Goal: Task Accomplishment & Management: Use online tool/utility

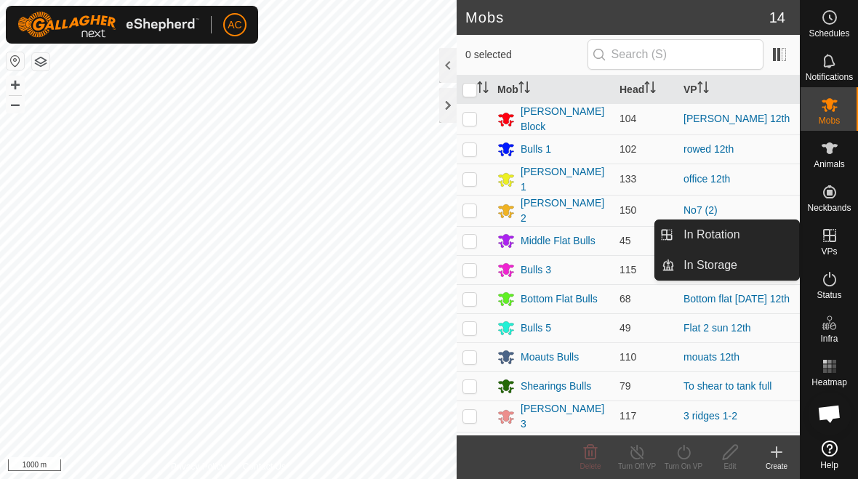
click at [595, 231] on link "In Rotation" at bounding box center [737, 234] width 124 height 29
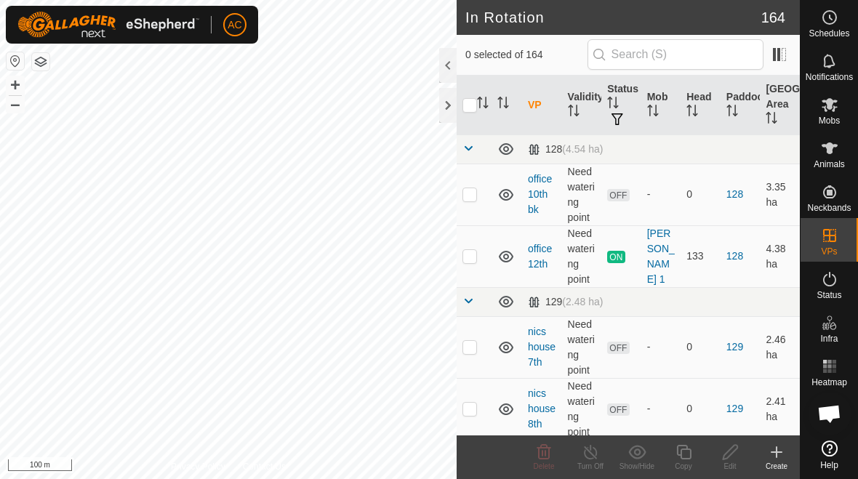
click at [595, 454] on icon at bounding box center [776, 451] width 17 height 17
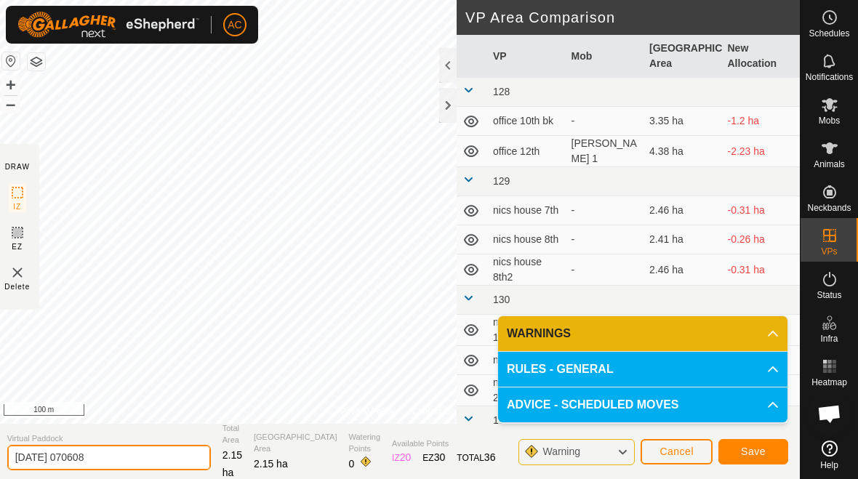
click at [114, 462] on input "[DATE] 070608" at bounding box center [109, 457] width 204 height 25
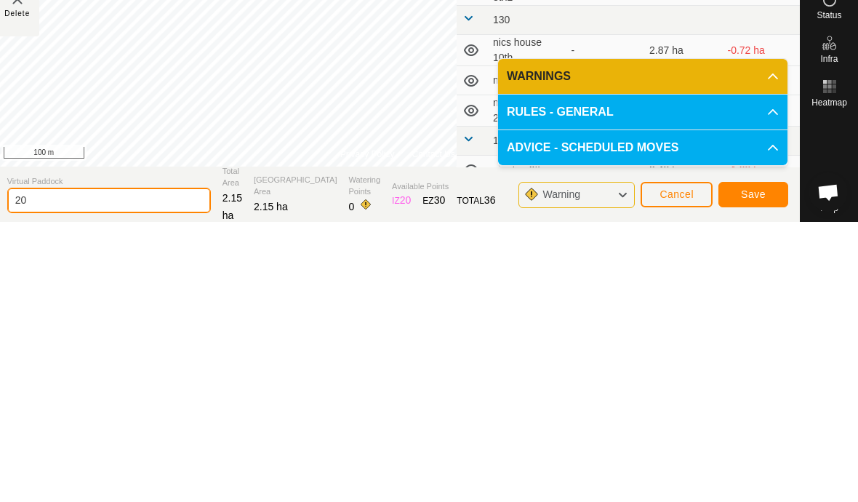
type input "2"
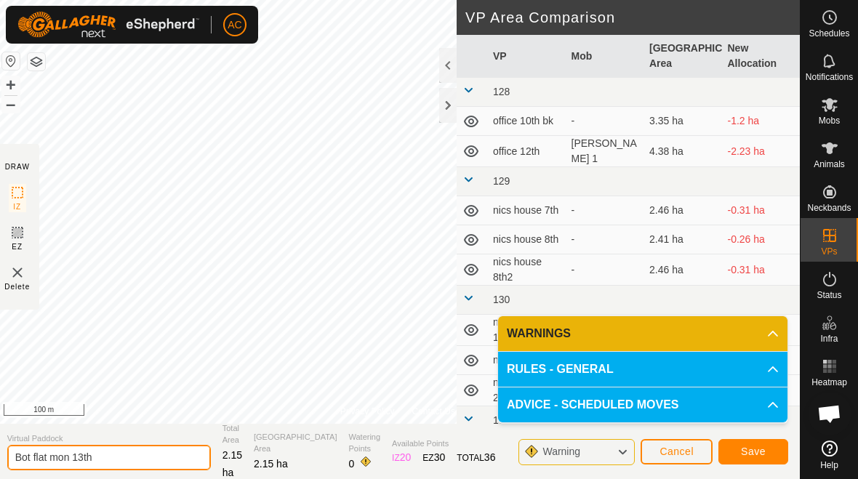
type input "Bot flat mon 13th"
click at [595, 458] on button "Save" at bounding box center [753, 451] width 70 height 25
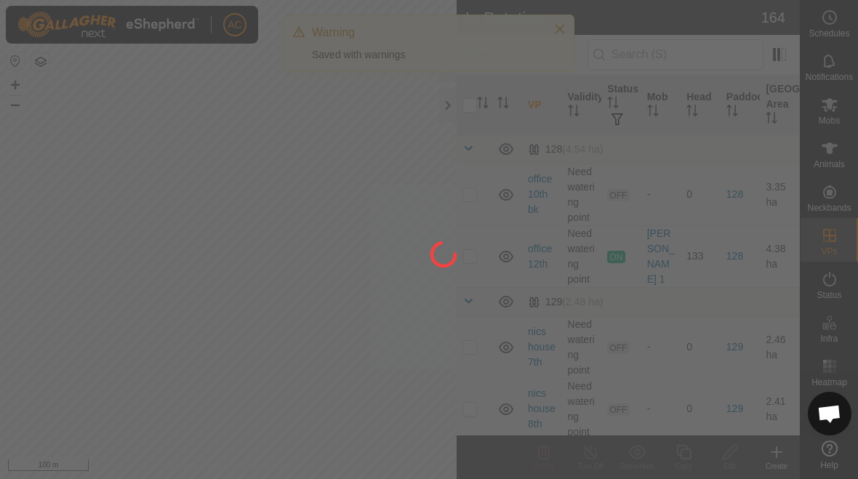
click at [552, 33] on div at bounding box center [429, 239] width 858 height 479
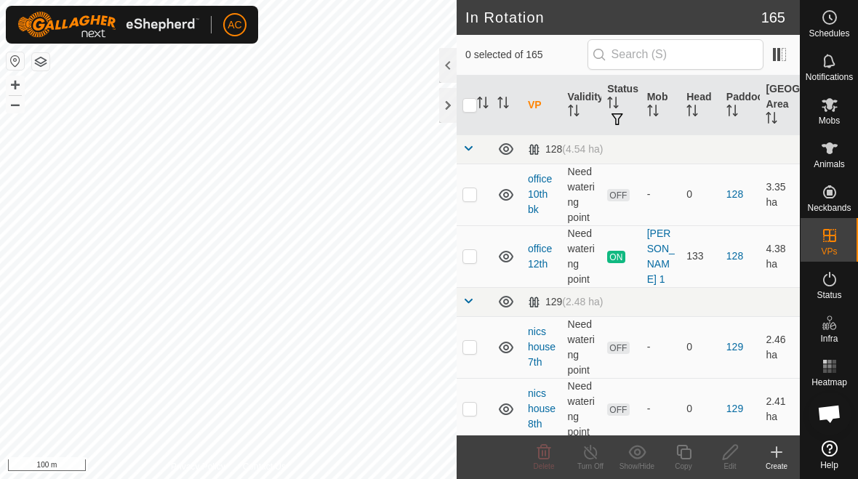
click at [595, 462] on div "Create" at bounding box center [776, 466] width 47 height 11
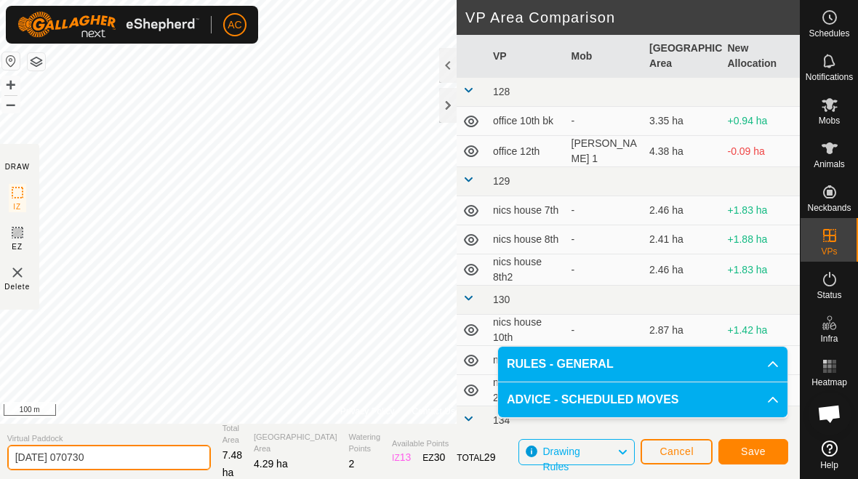
click at [146, 452] on input "[DATE] 070730" at bounding box center [109, 457] width 204 height 25
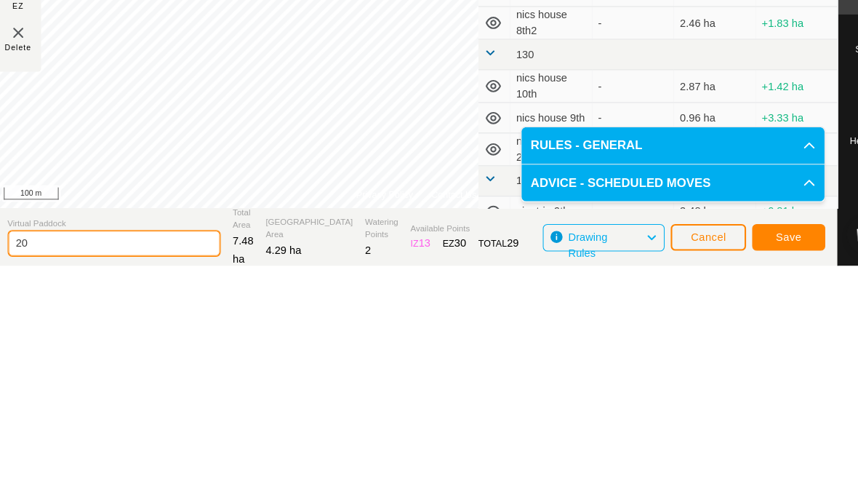
type input "2"
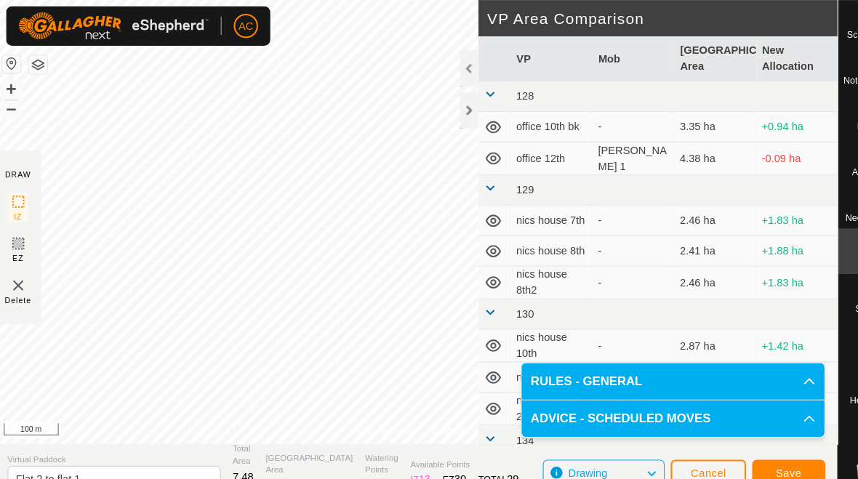
scroll to position [22, 0]
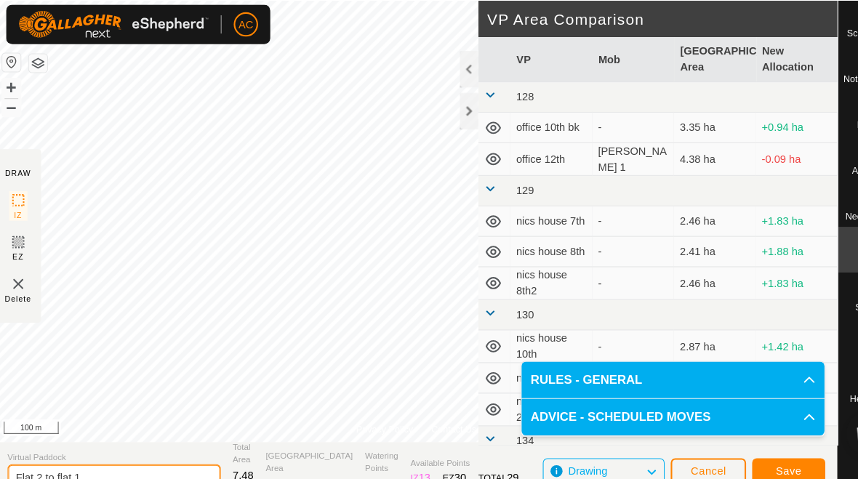
type input "Flat 2 to flat 1"
click at [595, 443] on span "Save" at bounding box center [753, 449] width 25 height 12
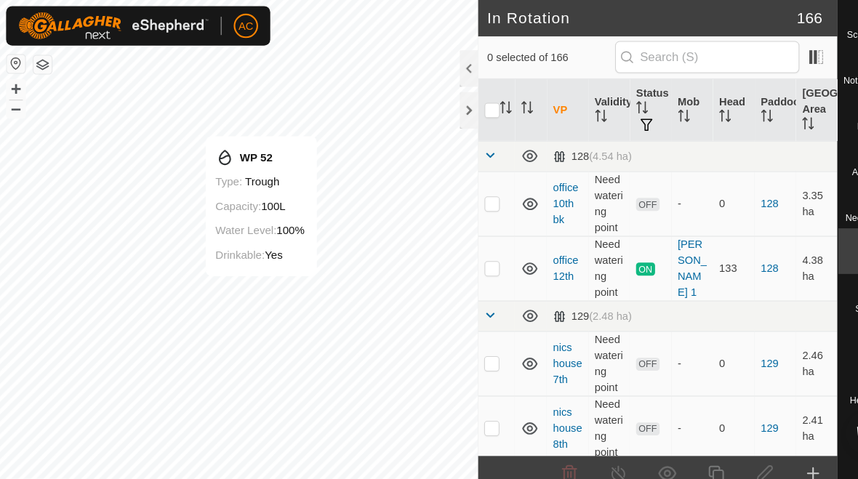
click at [595, 461] on div "Create" at bounding box center [776, 466] width 47 height 11
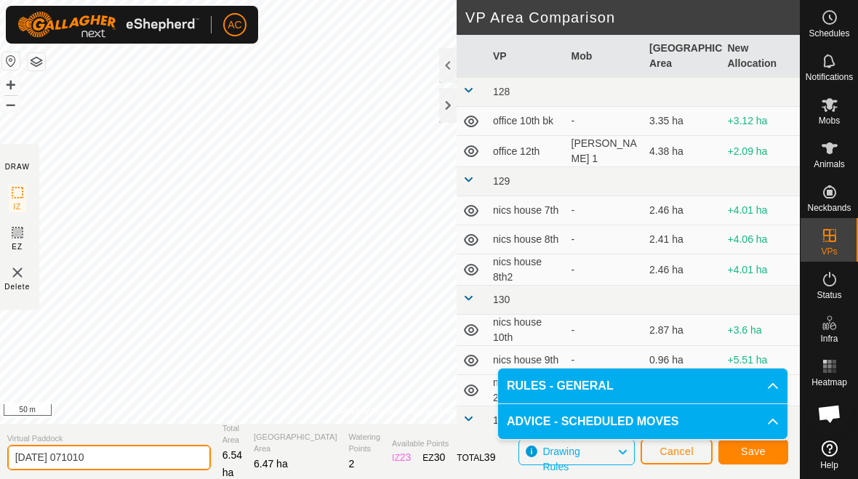
click at [153, 459] on input "[DATE] 071010" at bounding box center [109, 457] width 204 height 25
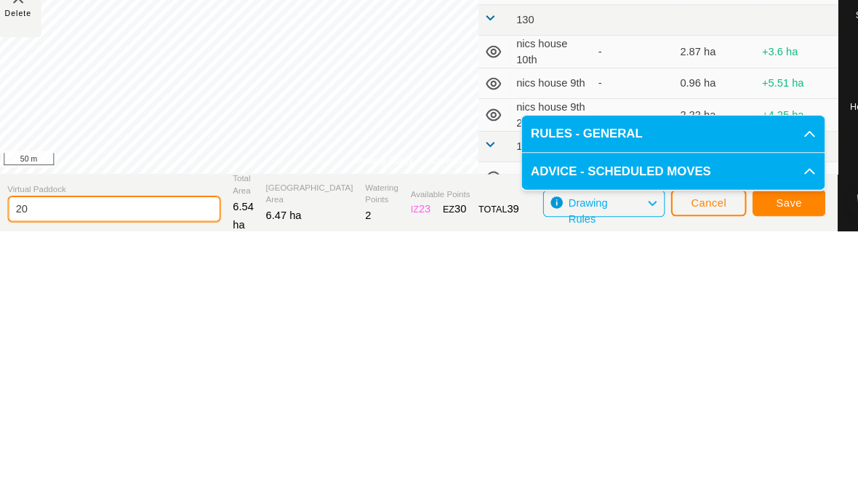
type input "2"
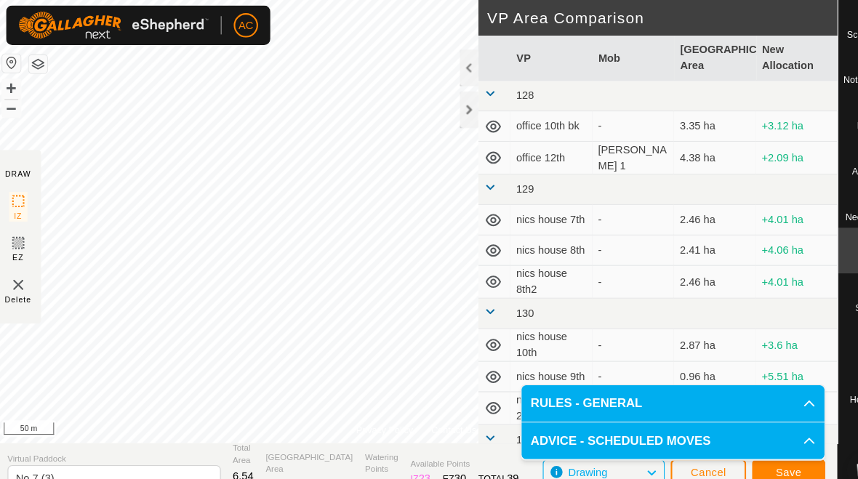
scroll to position [22, 0]
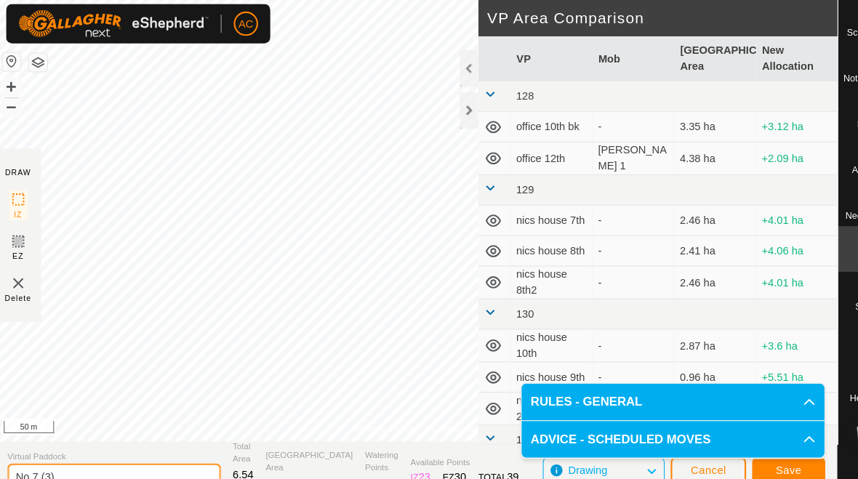
type input "No 7 (3)"
click at [595, 443] on span "Save" at bounding box center [753, 449] width 25 height 12
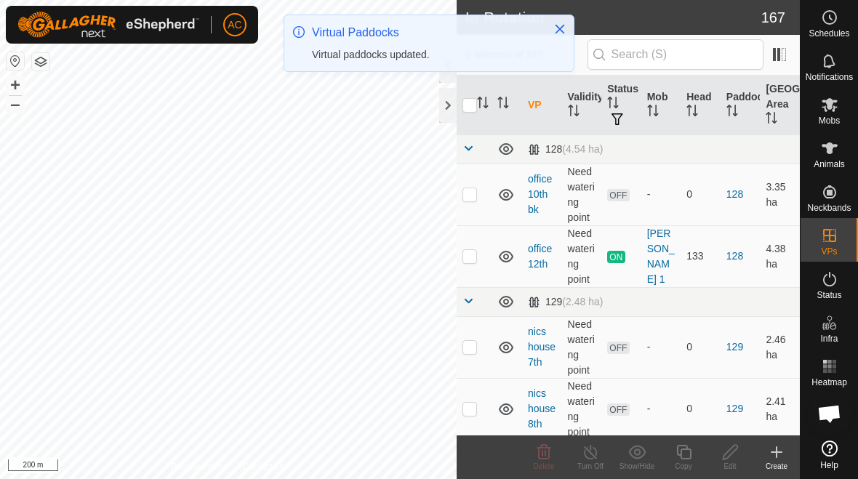
click at [556, 30] on icon "Close" at bounding box center [560, 29] width 12 height 12
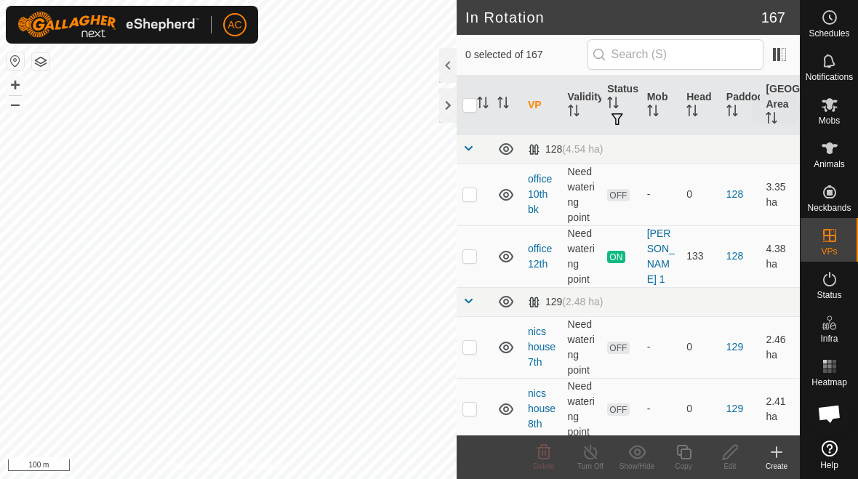
click at [595, 110] on icon at bounding box center [829, 105] width 16 height 14
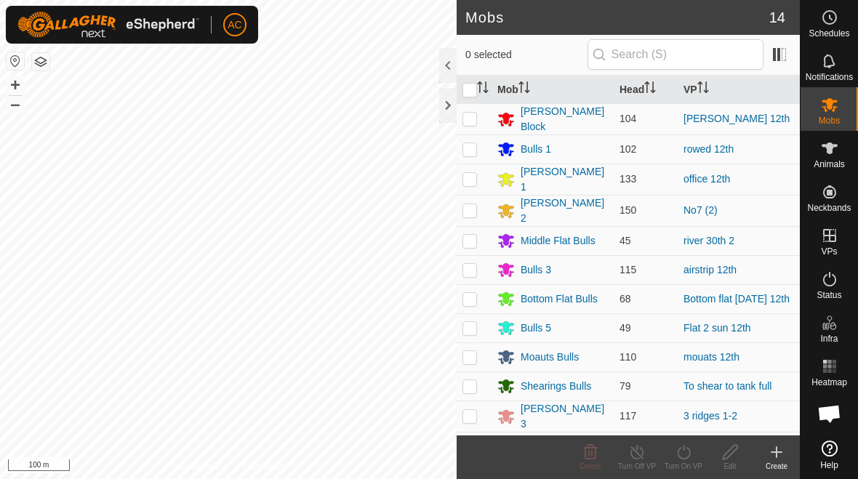
click at [468, 322] on p-checkbox at bounding box center [469, 328] width 15 height 12
checkbox input "true"
click at [595, 462] on div "Turn On VP" at bounding box center [683, 466] width 47 height 11
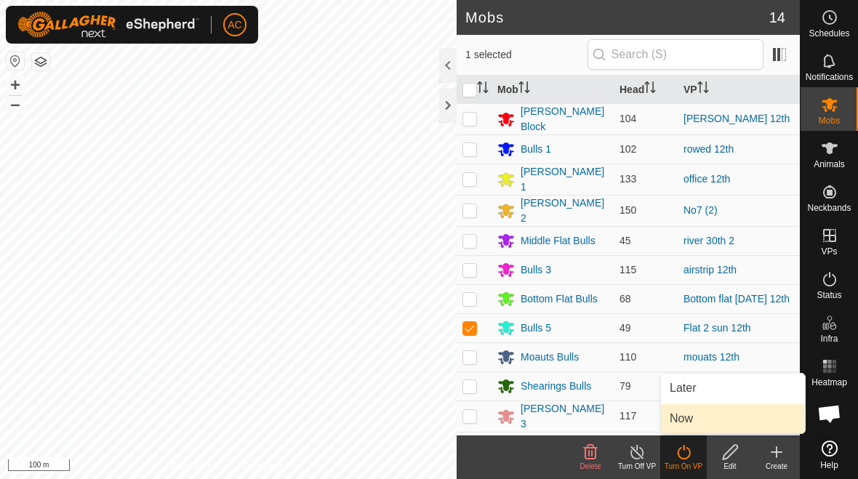
click at [595, 417] on span "Now" at bounding box center [680, 418] width 23 height 17
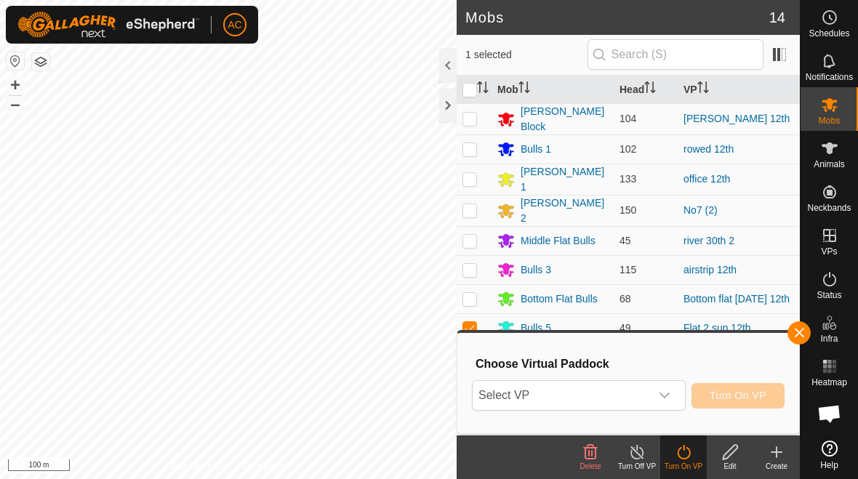
click at [595, 396] on div "dropdown trigger" at bounding box center [664, 395] width 29 height 29
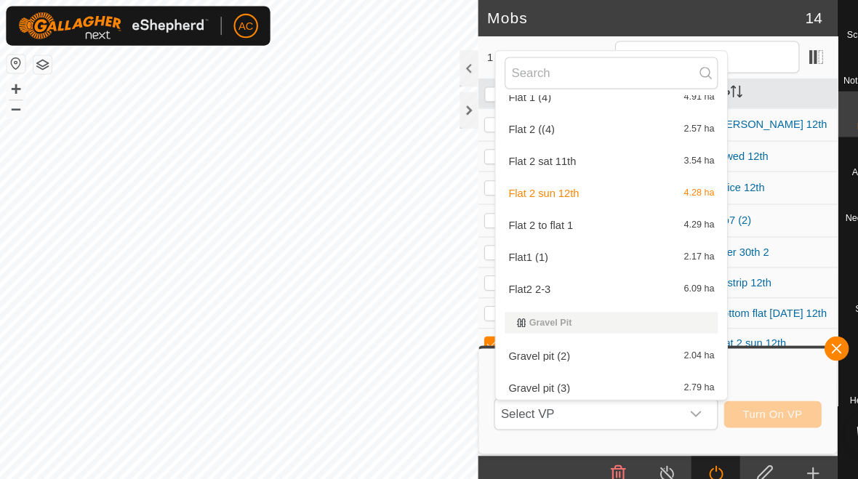
scroll to position [2827, 0]
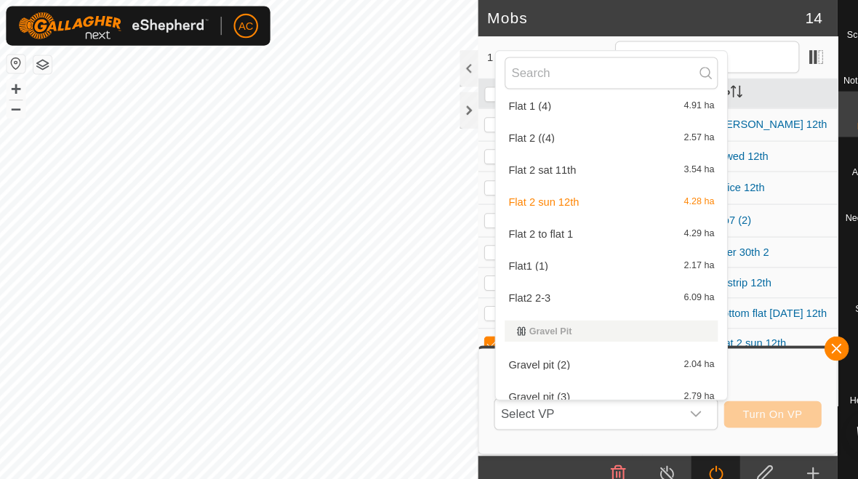
click at [559, 222] on div "Flat 2 to flat 1 4.29 ha" at bounding box center [584, 222] width 204 height 17
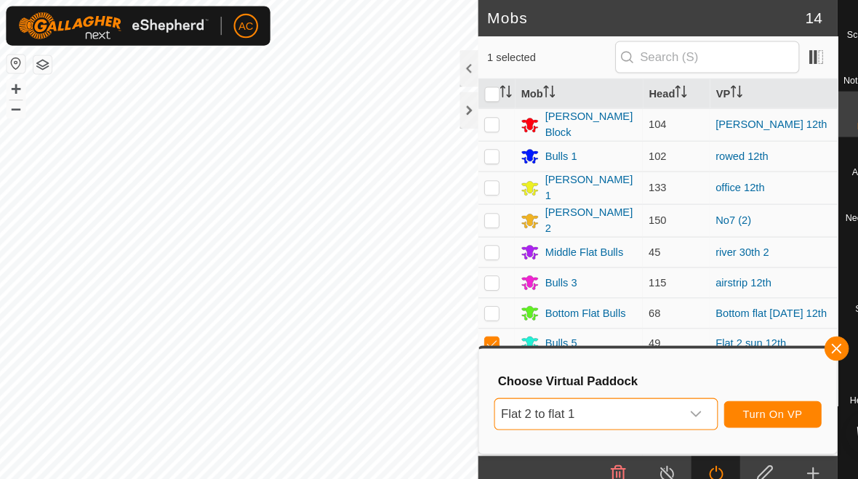
click at [595, 398] on span "Turn On VP" at bounding box center [737, 396] width 57 height 12
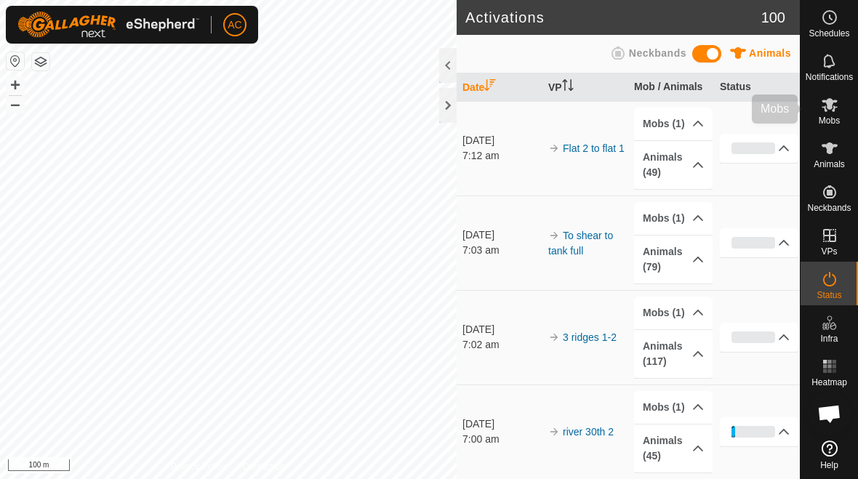
click at [595, 113] on icon at bounding box center [829, 104] width 17 height 17
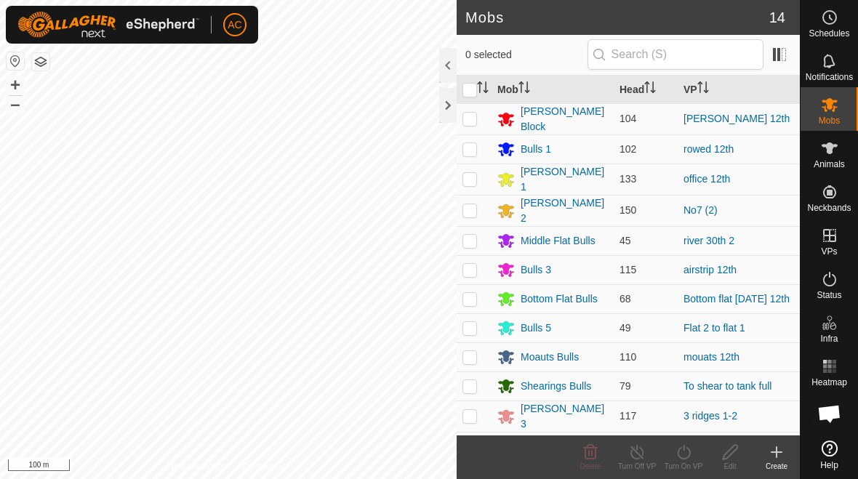
click at [467, 210] on p-checkbox at bounding box center [469, 210] width 15 height 12
checkbox input "true"
click at [595, 459] on icon at bounding box center [684, 451] width 18 height 17
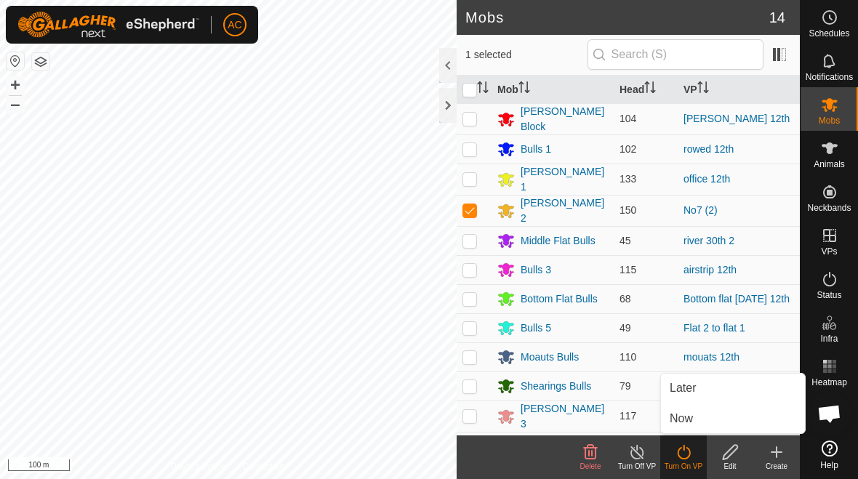
click at [595, 419] on link "Now" at bounding box center [733, 418] width 144 height 29
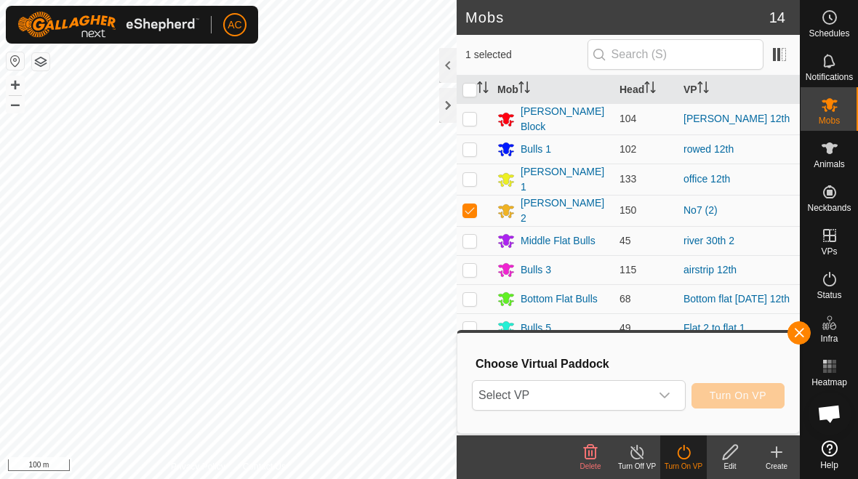
click at [595, 393] on icon "dropdown trigger" at bounding box center [665, 396] width 12 height 12
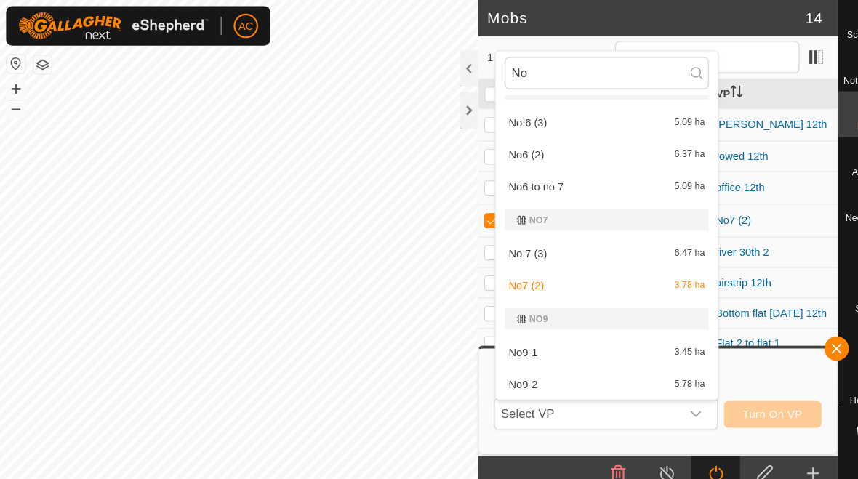
scroll to position [148, 0]
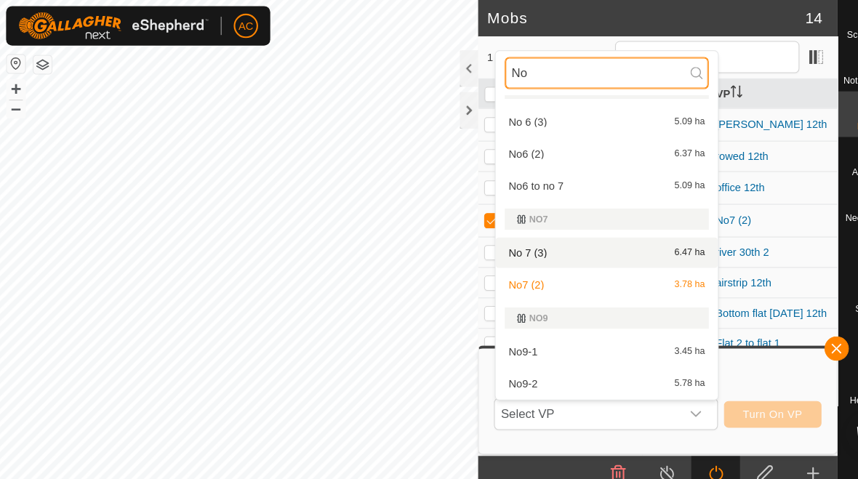
type input "No"
click at [552, 235] on div "No 7 (3) 6.47 ha" at bounding box center [579, 241] width 195 height 17
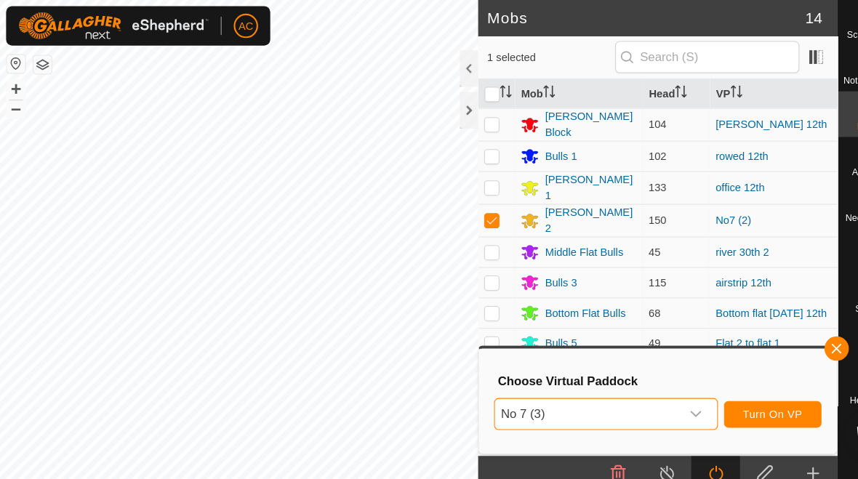
click at [595, 402] on button "Turn On VP" at bounding box center [737, 395] width 93 height 25
